Goal: Task Accomplishment & Management: Use online tool/utility

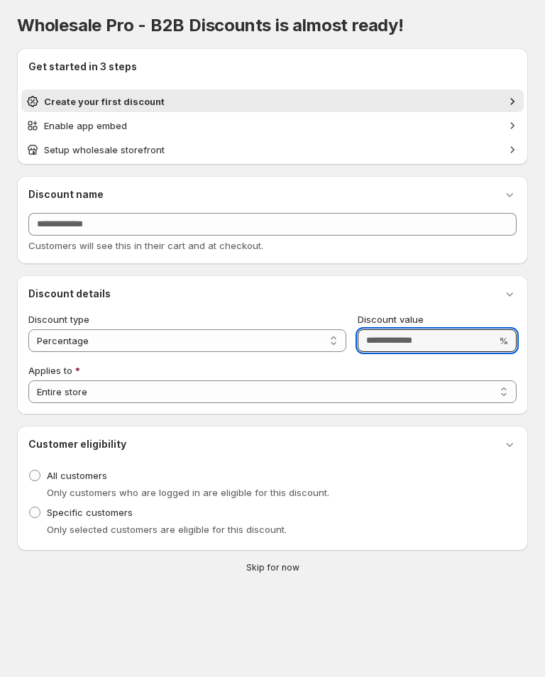
click at [454, 340] on input "Discount value" at bounding box center [427, 340] width 138 height 23
type input "*"
type input "**"
click at [396, 390] on select "**********" at bounding box center [272, 392] width 489 height 23
click at [34, 517] on span at bounding box center [34, 512] width 11 height 11
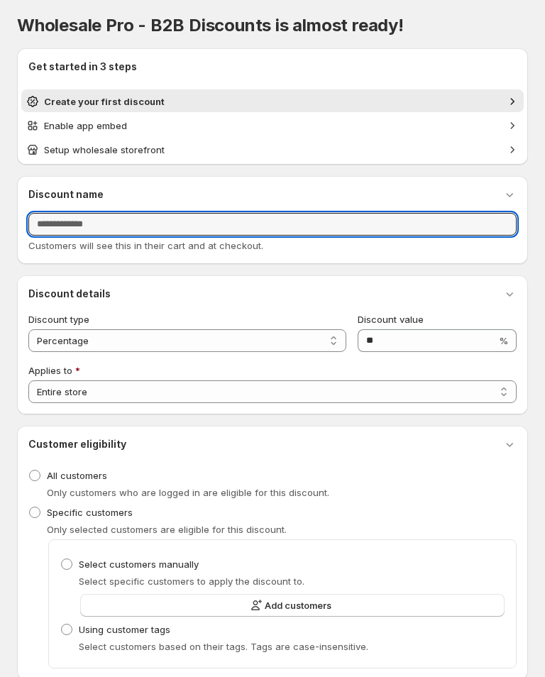
click at [473, 225] on input "Discount name" at bounding box center [272, 224] width 489 height 23
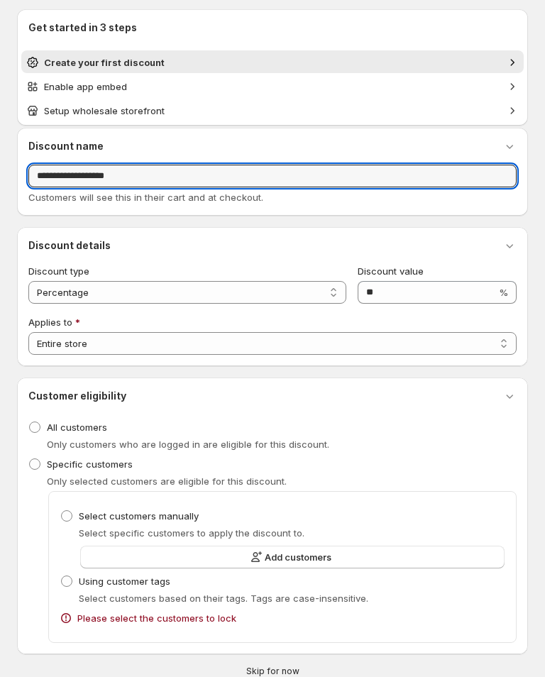
scroll to position [49, 0]
type input "**********"
click at [332, 555] on button "Add customers" at bounding box center [292, 556] width 425 height 23
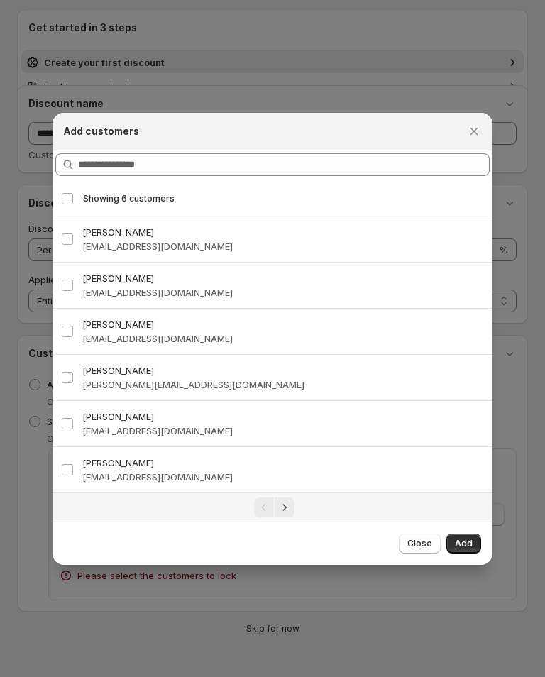
scroll to position [90, 0]
click at [284, 506] on icon "Next" at bounding box center [285, 508] width 14 height 14
click at [287, 509] on icon "Next" at bounding box center [285, 508] width 14 height 14
click at [289, 515] on button "Next" at bounding box center [285, 508] width 20 height 20
click at [257, 511] on div "Pagination" at bounding box center [264, 508] width 20 height 20
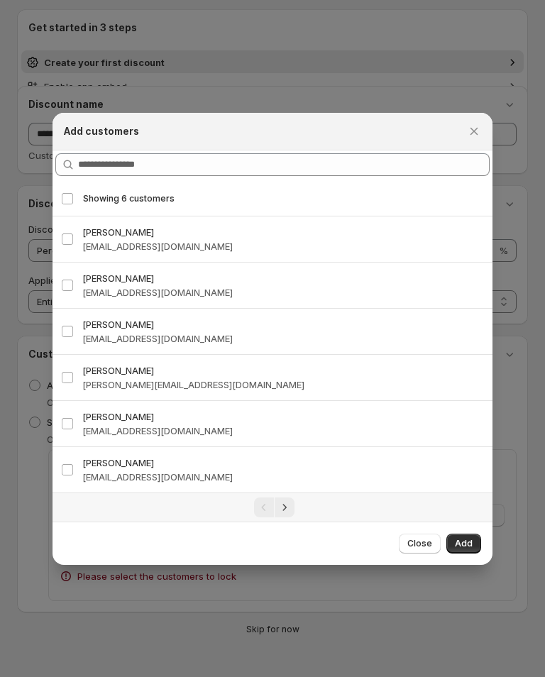
click at [293, 513] on button "Next" at bounding box center [285, 508] width 20 height 20
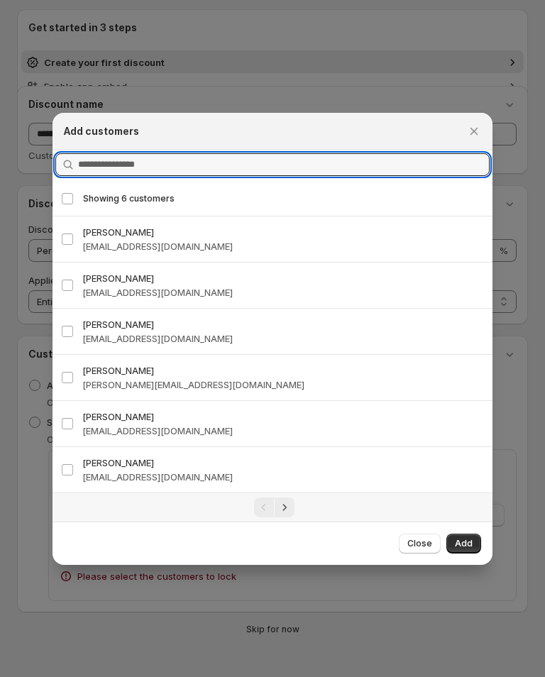
click at [175, 161] on input "Query" at bounding box center [284, 164] width 412 height 23
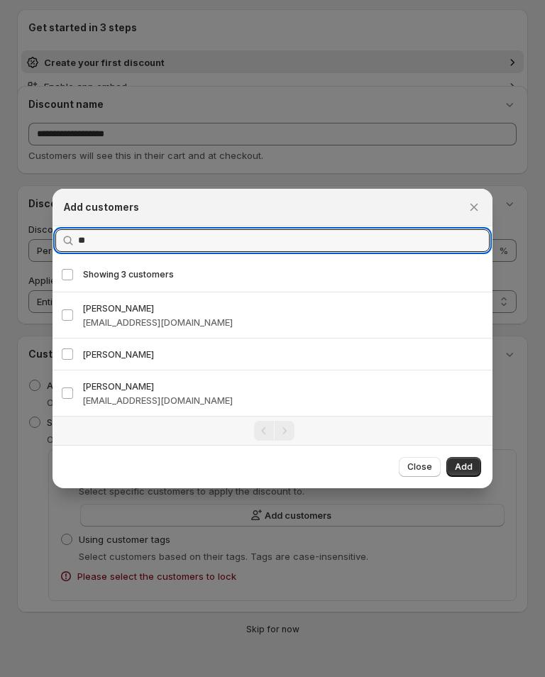
type input "**"
click at [144, 392] on h3 "[PERSON_NAME]" at bounding box center [283, 386] width 402 height 14
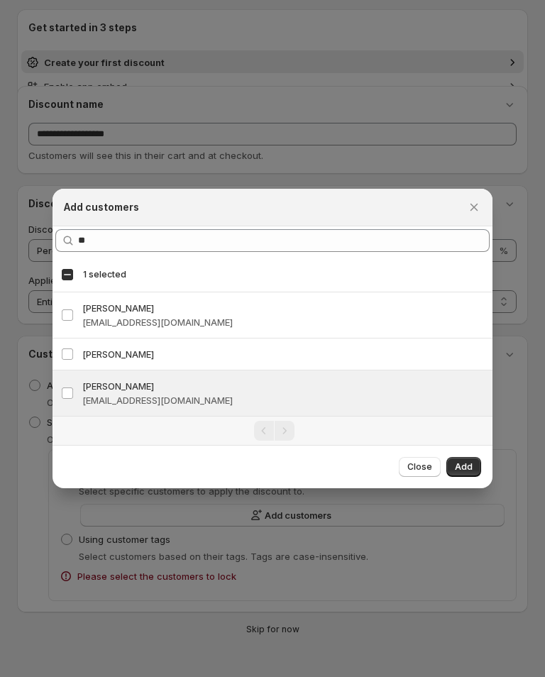
click at [479, 469] on button "Add" at bounding box center [464, 467] width 35 height 20
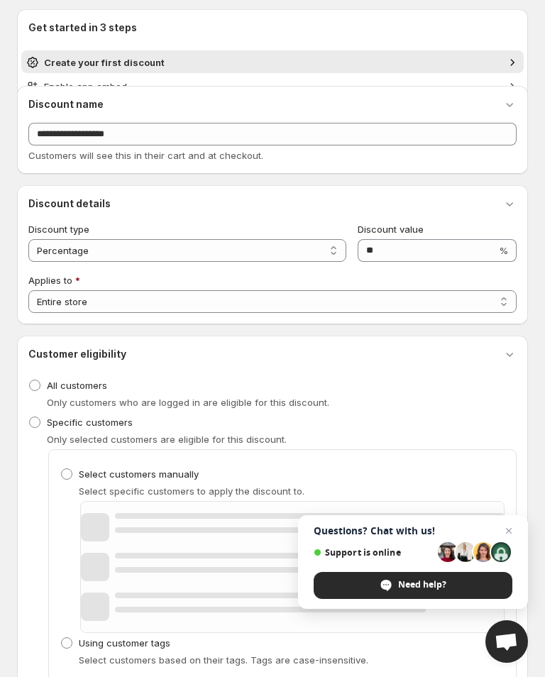
scroll to position [49, 0]
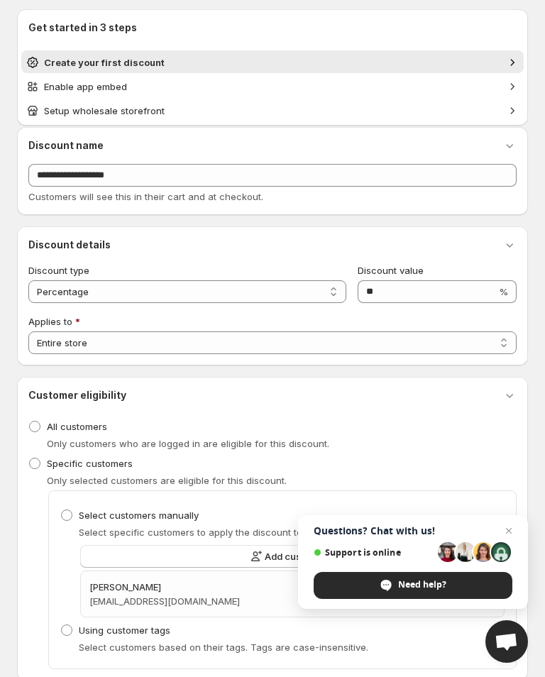
click at [510, 528] on span "Close chat" at bounding box center [509, 531] width 17 height 17
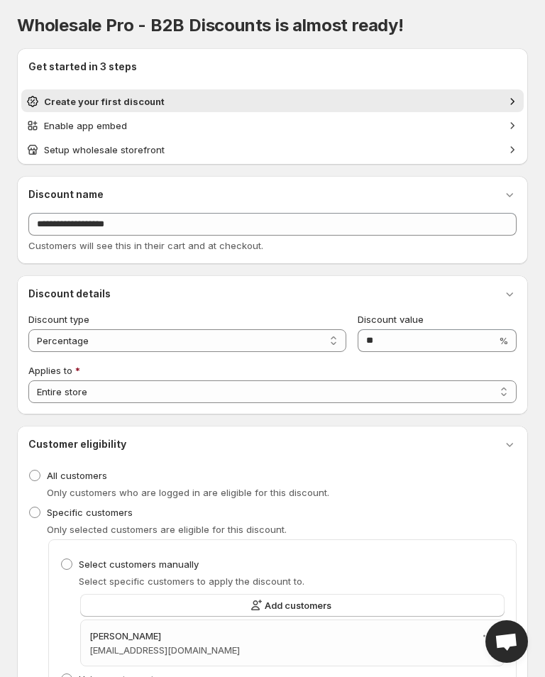
scroll to position [0, 0]
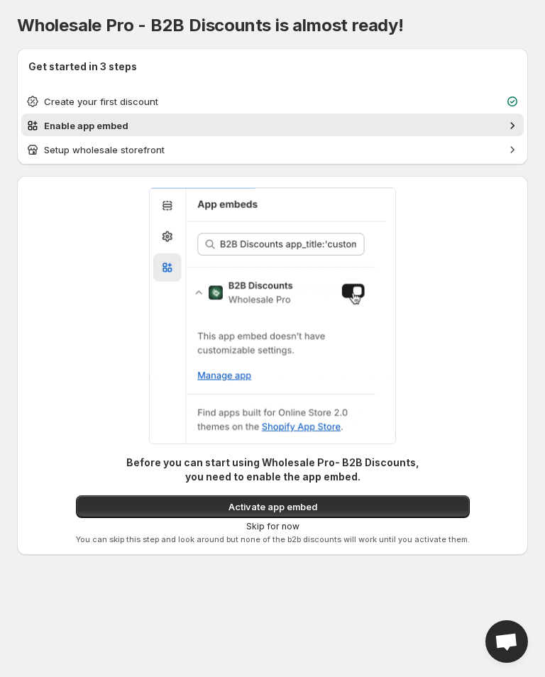
click at [280, 533] on button "Skip for now" at bounding box center [273, 526] width 65 height 17
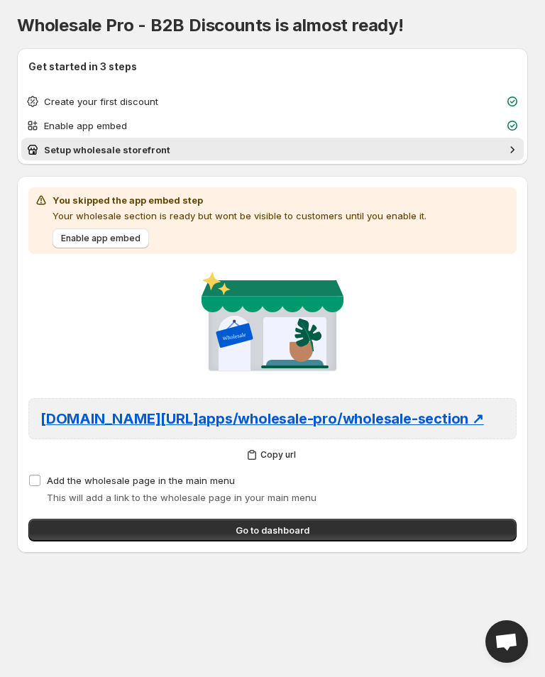
click at [320, 530] on button "Go to dashboard" at bounding box center [272, 530] width 489 height 23
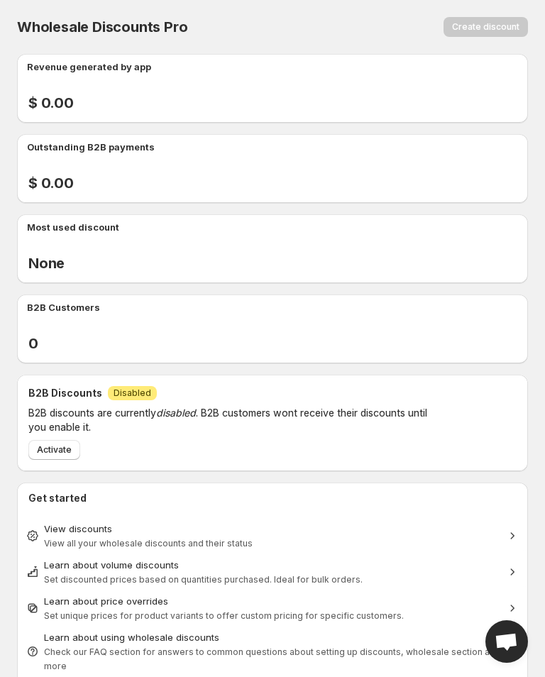
click at [65, 447] on span "Activate" at bounding box center [54, 450] width 35 height 11
